Goal: Task Accomplishment & Management: Complete application form

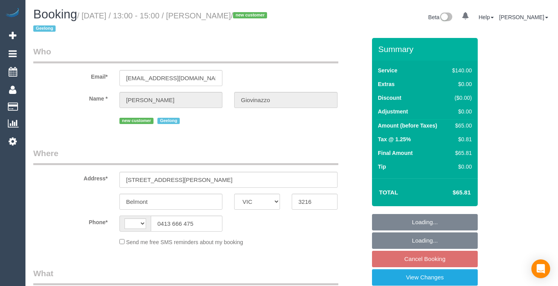
select select "VIC"
select select "spot7"
select select "string:AU"
select select "number:28"
select select "number:14"
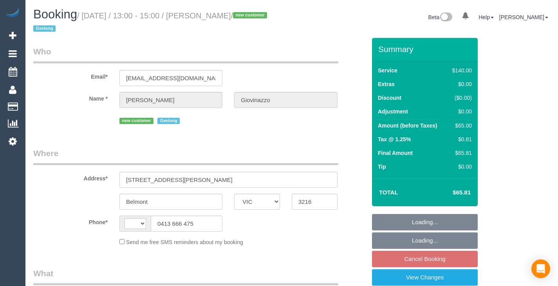
select select "number:18"
select select "number:22"
select select "number:13"
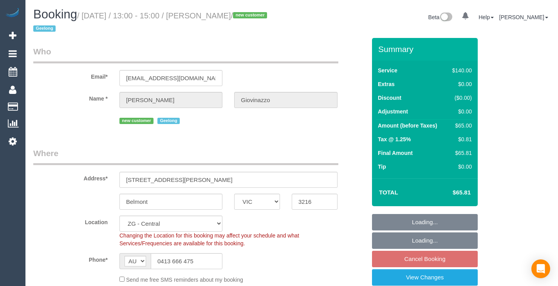
select select "object:913"
select select "spot43"
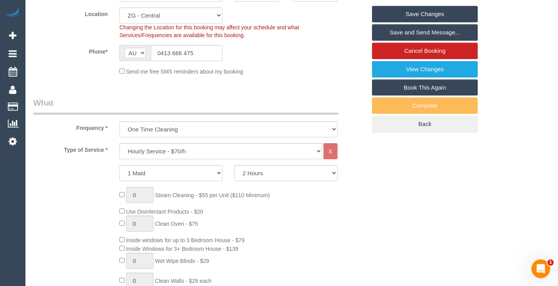
scroll to position [209, 0]
